Goal: Task Accomplishment & Management: Manage account settings

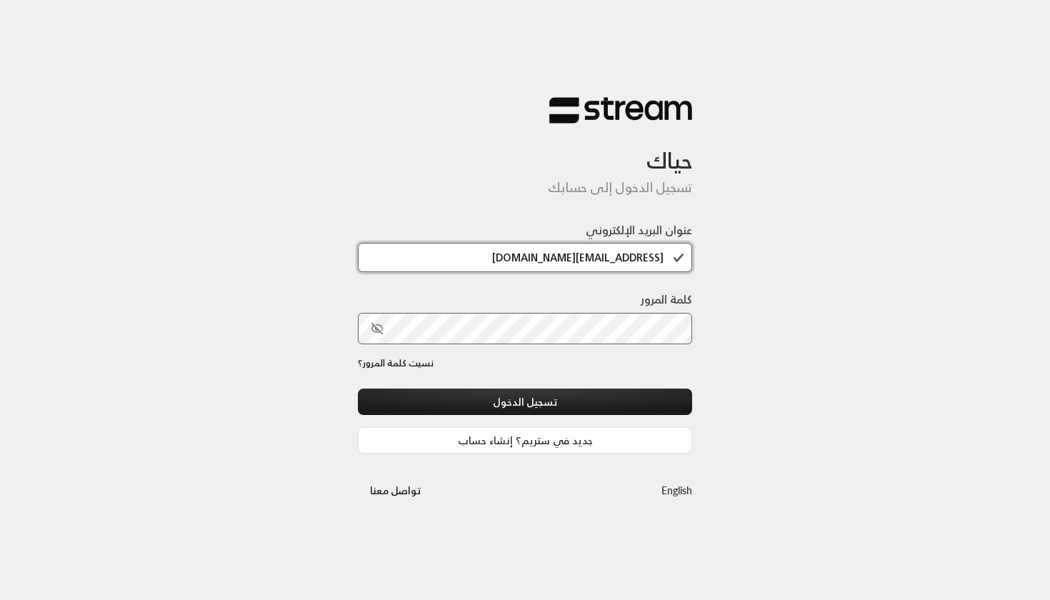
click at [502, 256] on input "[EMAIL_ADDRESS][DOMAIN_NAME]" at bounding box center [525, 257] width 334 height 29
paste input "su93radm1n_beautifulsmile"
type input "[EMAIL_ADDRESS][DOMAIN_NAME]"
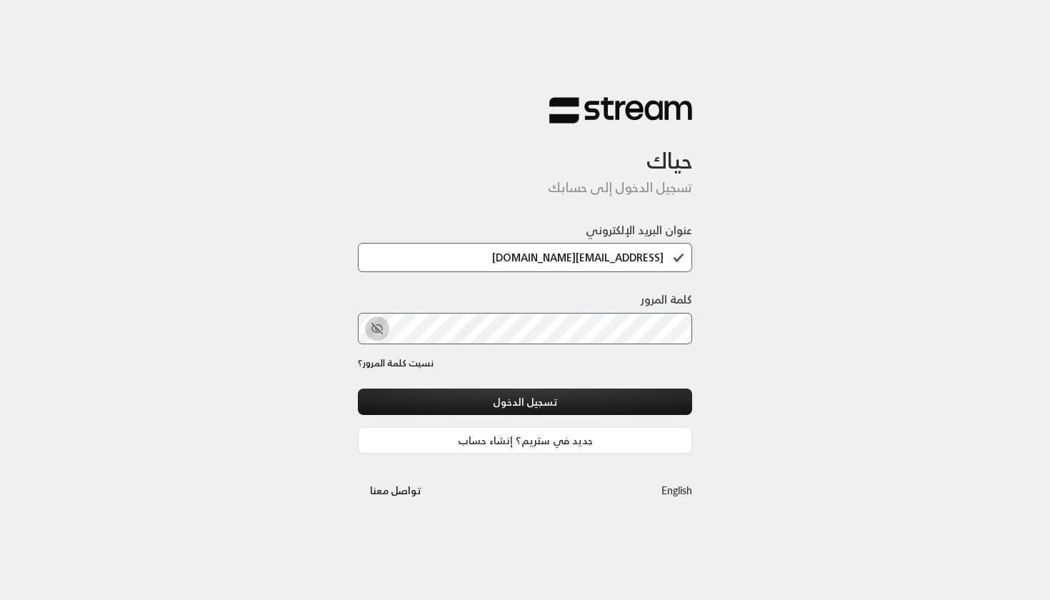
click at [377, 333] on icon "toggle password visibility" at bounding box center [377, 328] width 13 height 13
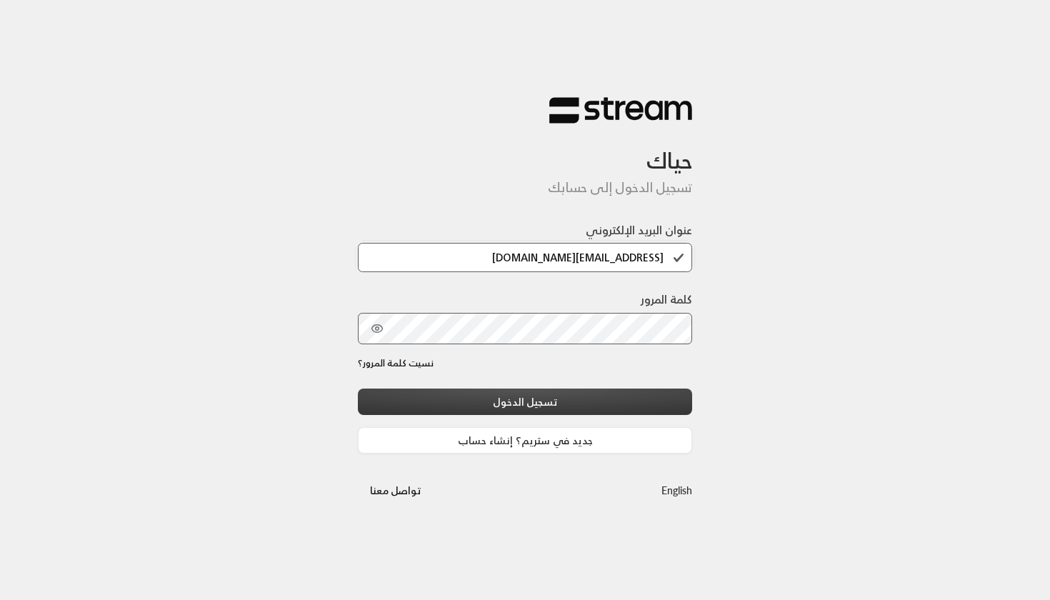
click at [467, 407] on button "تسجيل الدخول" at bounding box center [525, 402] width 334 height 26
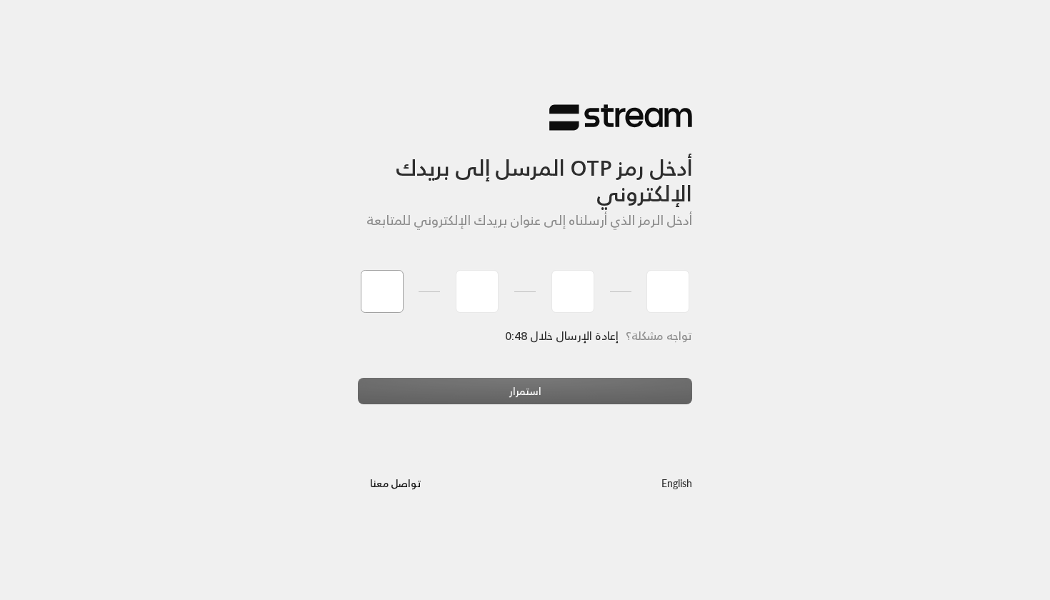
type input "0"
type input "2"
type input "0"
